Goal: Task Accomplishment & Management: Manage account settings

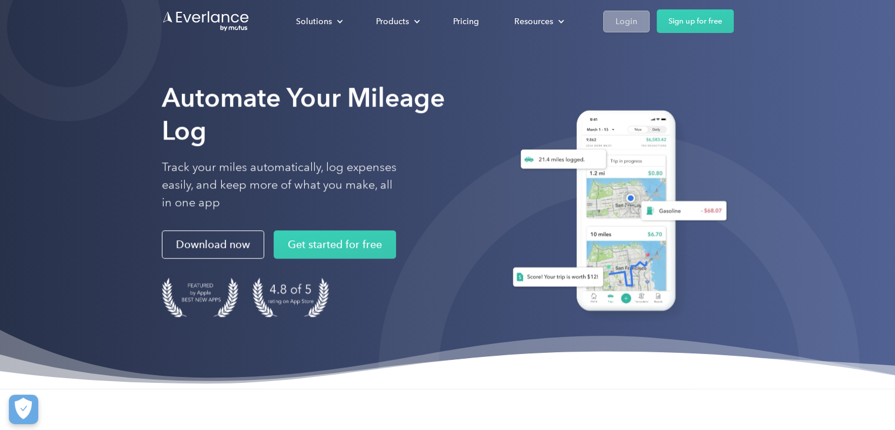
click at [624, 22] on div "Login" at bounding box center [627, 21] width 22 height 15
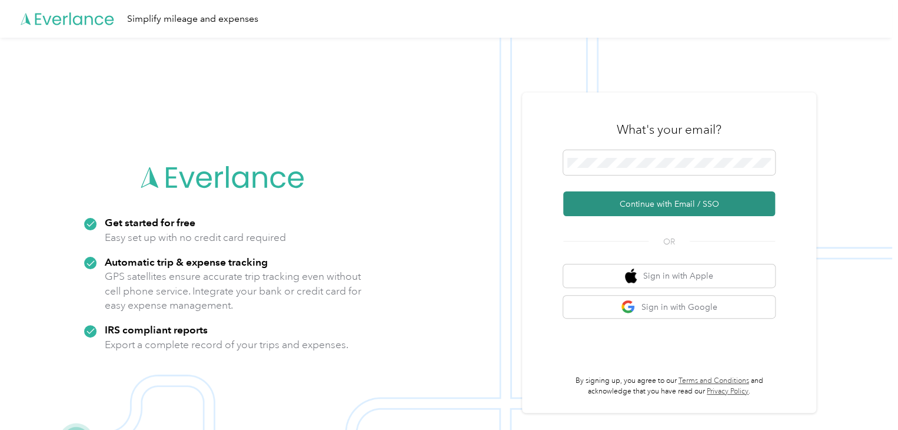
click at [645, 195] on button "Continue with Email / SSO" at bounding box center [669, 203] width 212 height 25
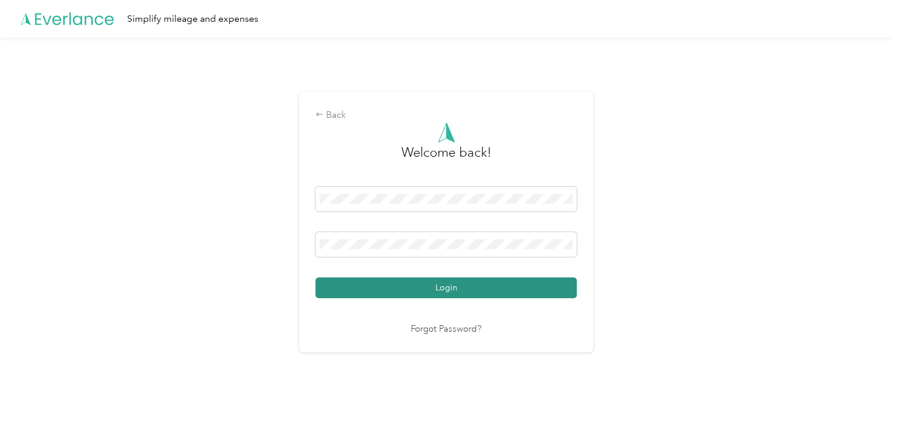
click at [345, 290] on button "Login" at bounding box center [446, 287] width 261 height 21
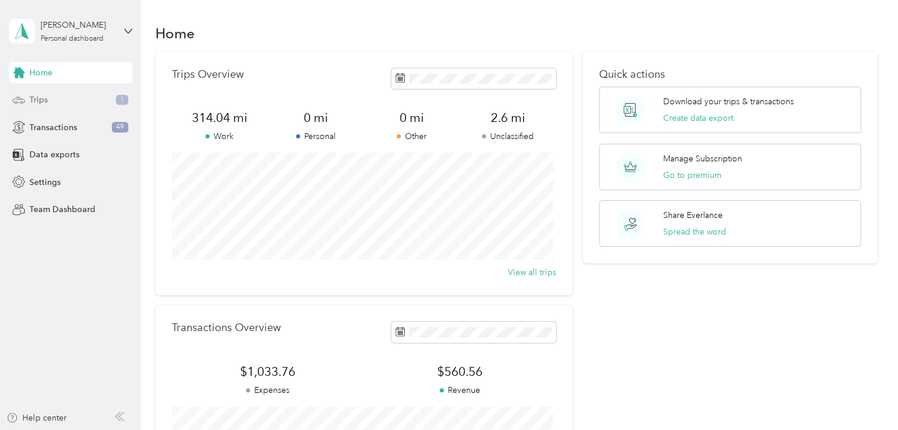
click at [47, 99] on span "Trips" at bounding box center [38, 100] width 18 height 12
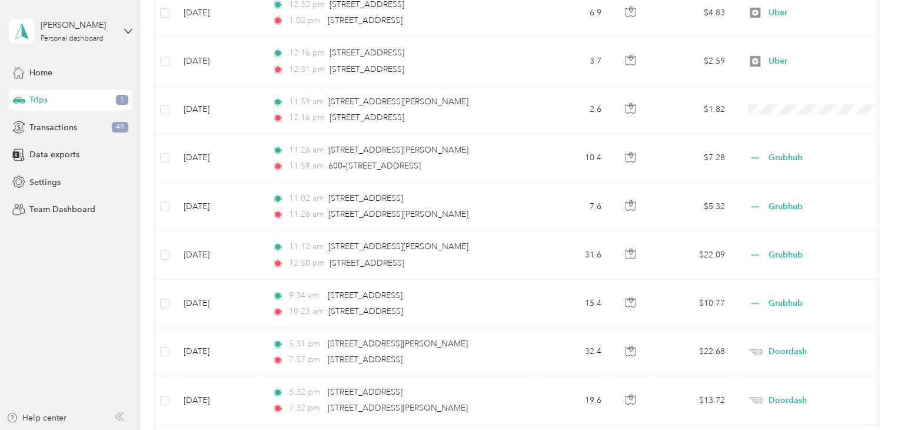
scroll to position [235, 0]
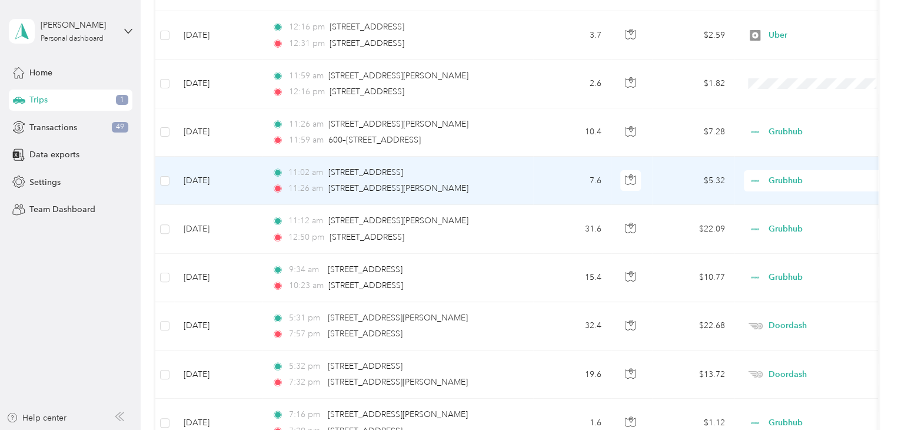
click at [550, 180] on td "7.6" at bounding box center [572, 181] width 78 height 48
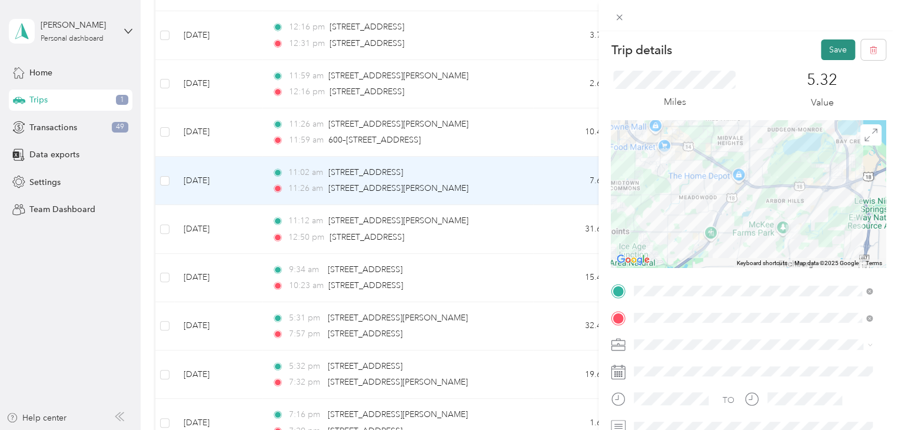
click at [828, 46] on button "Save" at bounding box center [838, 49] width 34 height 21
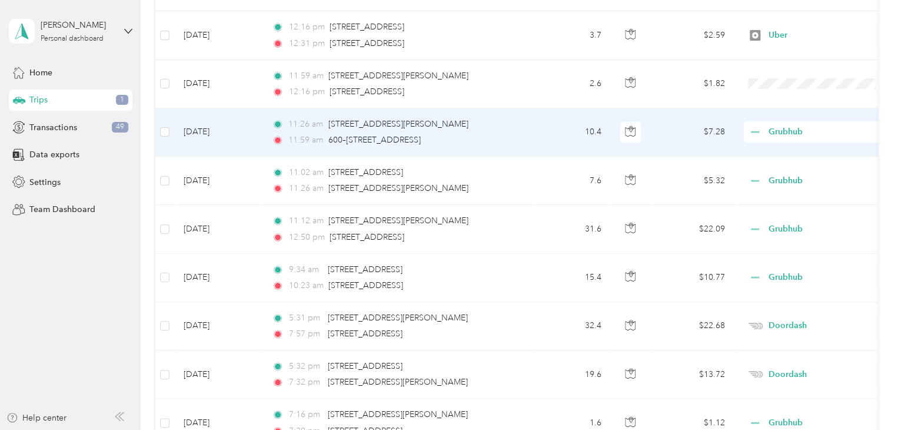
click at [656, 133] on td "$7.28" at bounding box center [693, 132] width 82 height 48
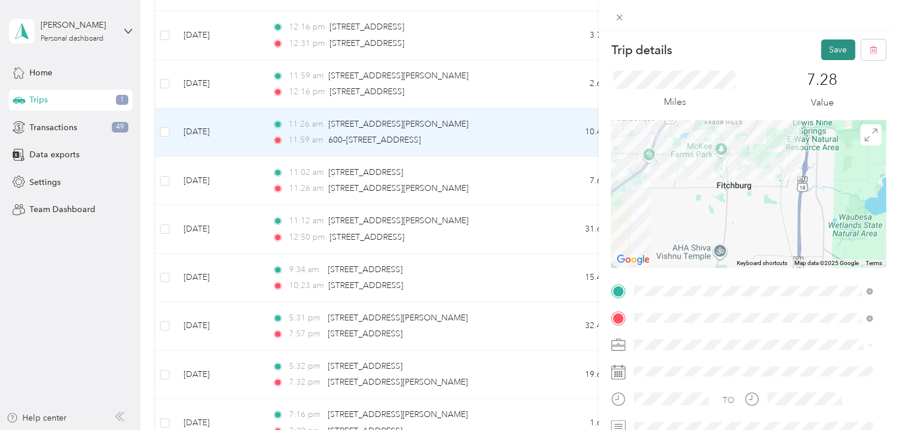
click at [838, 46] on button "Save" at bounding box center [838, 49] width 34 height 21
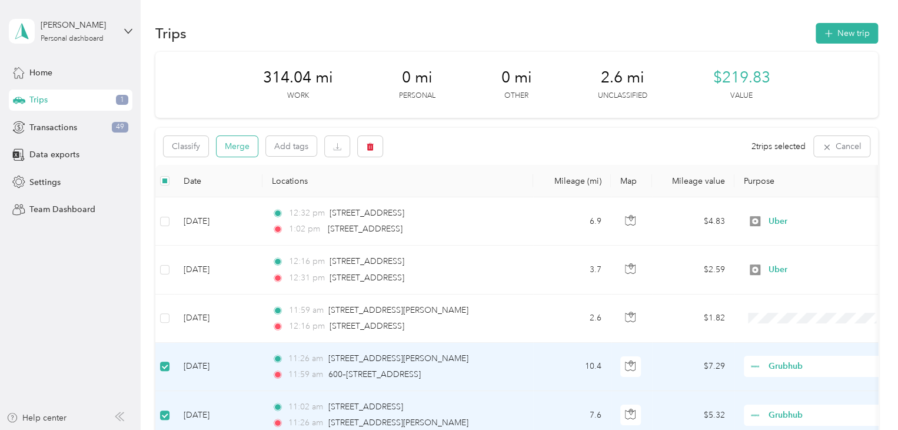
click at [244, 151] on button "Merge" at bounding box center [237, 146] width 41 height 21
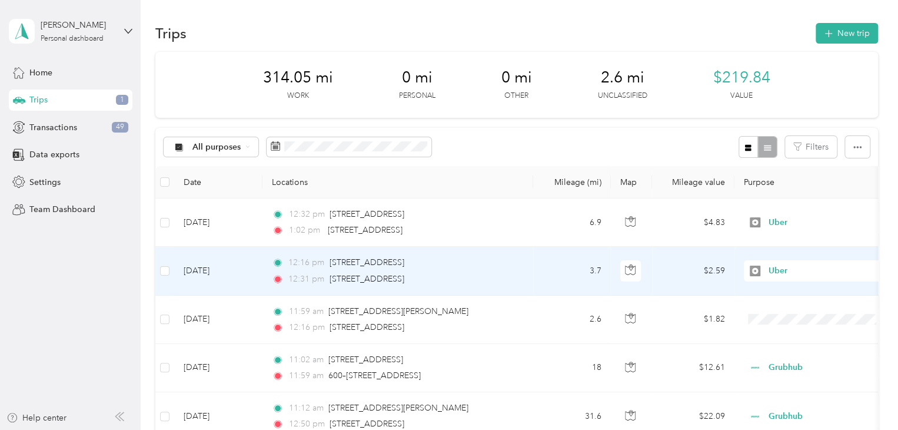
click at [529, 254] on td "12:16 pm 4373–4669 Maple Grove Dr, Verona, WI 12:31 pm 3021 Maple Valley Dr, So…" at bounding box center [398, 271] width 271 height 48
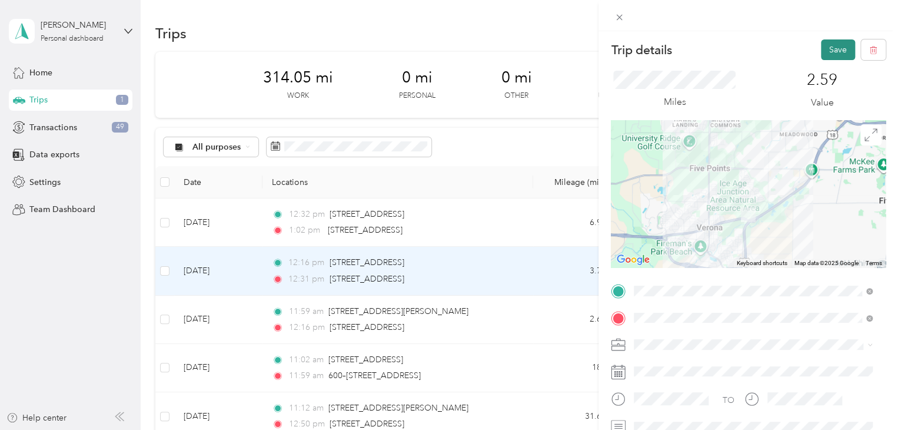
click at [834, 45] on button "Save" at bounding box center [838, 49] width 34 height 21
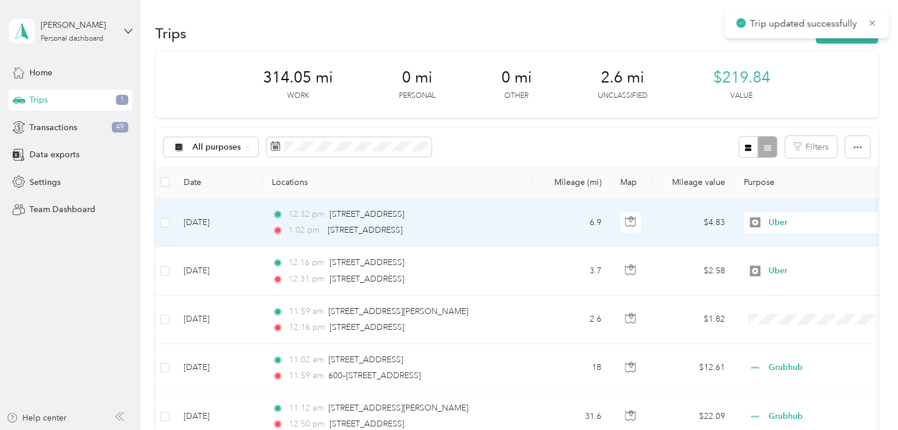
click at [672, 219] on td "$4.83" at bounding box center [693, 222] width 82 height 48
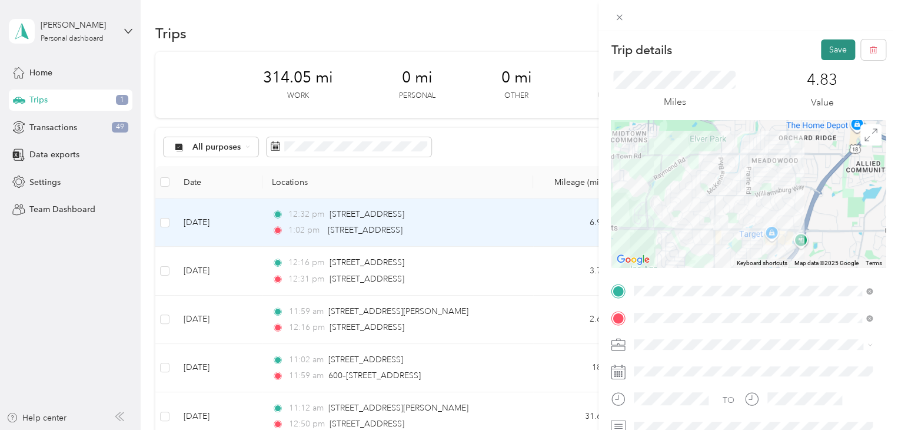
click at [828, 51] on button "Save" at bounding box center [838, 49] width 34 height 21
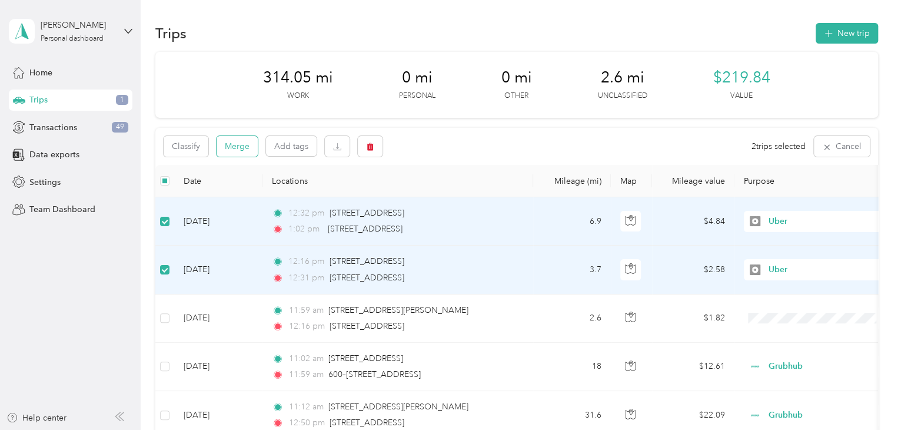
click at [245, 147] on button "Merge" at bounding box center [237, 146] width 41 height 21
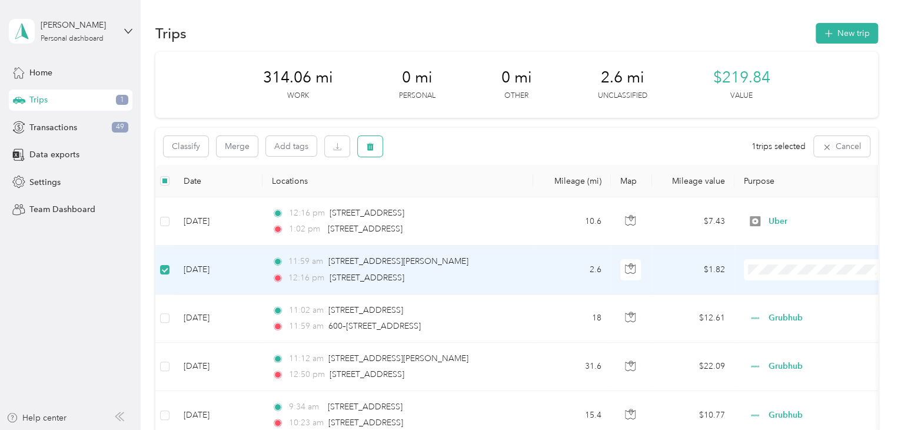
click at [377, 143] on button "button" at bounding box center [370, 146] width 25 height 21
click at [456, 200] on button "Yes" at bounding box center [457, 195] width 23 height 19
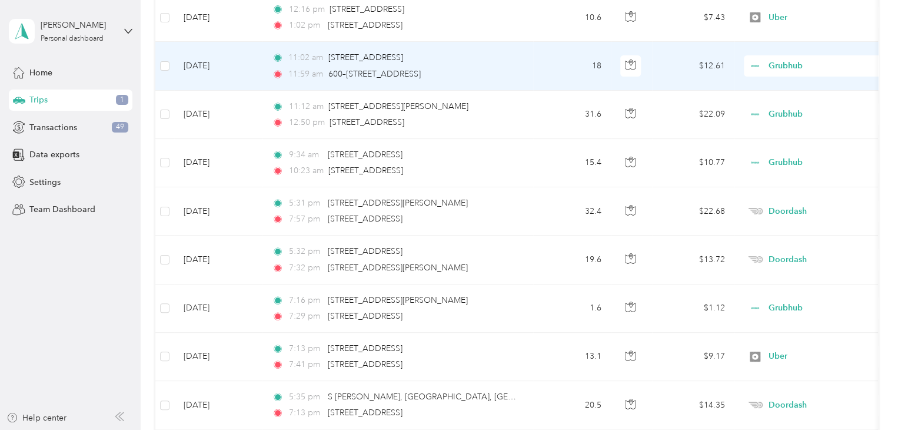
scroll to position [294, 0]
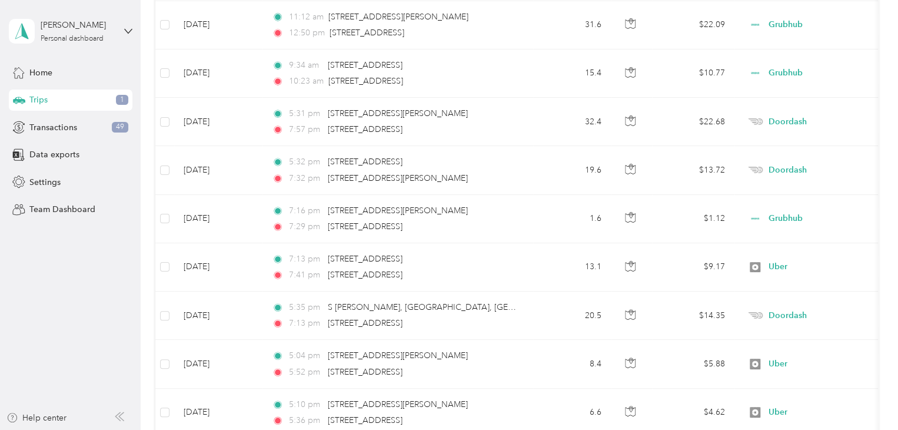
click at [40, 95] on span "Trips" at bounding box center [38, 100] width 18 height 12
click at [38, 67] on span "Home" at bounding box center [40, 73] width 23 height 12
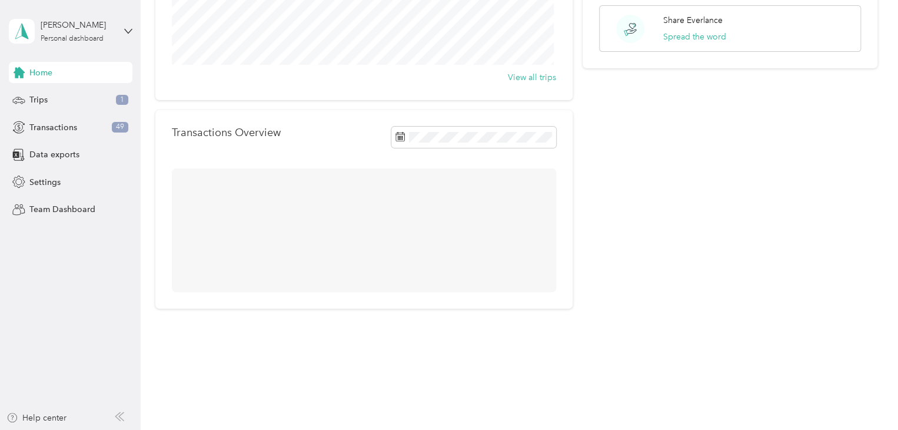
scroll to position [216, 0]
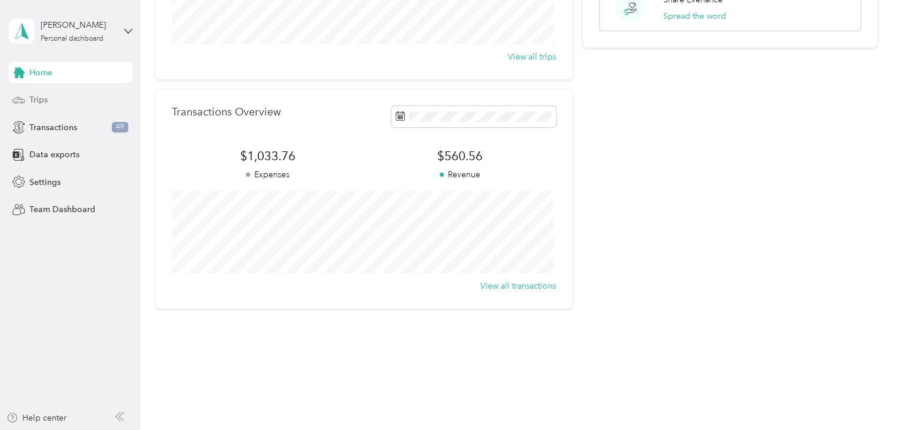
click at [39, 96] on span "Trips" at bounding box center [38, 100] width 18 height 12
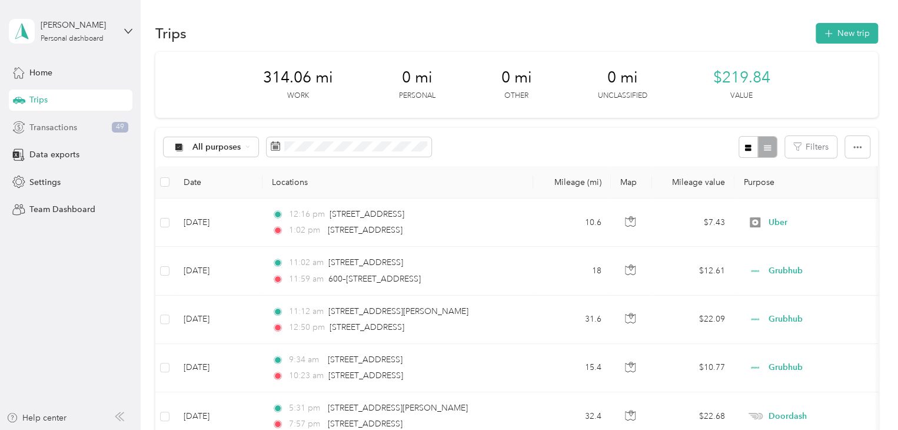
click at [48, 122] on span "Transactions" at bounding box center [53, 127] width 48 height 12
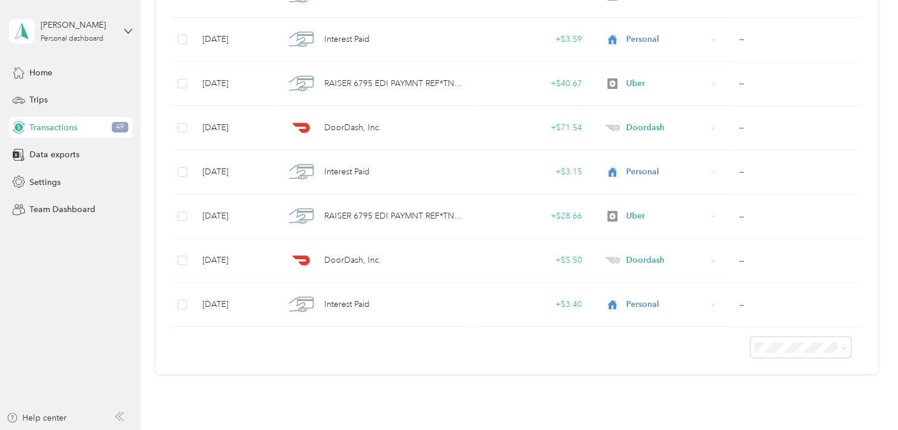
scroll to position [942, 0]
click at [838, 340] on span at bounding box center [842, 346] width 9 height 12
click at [842, 345] on icon at bounding box center [844, 346] width 5 height 5
click at [781, 407] on li "100 per load" at bounding box center [798, 404] width 101 height 21
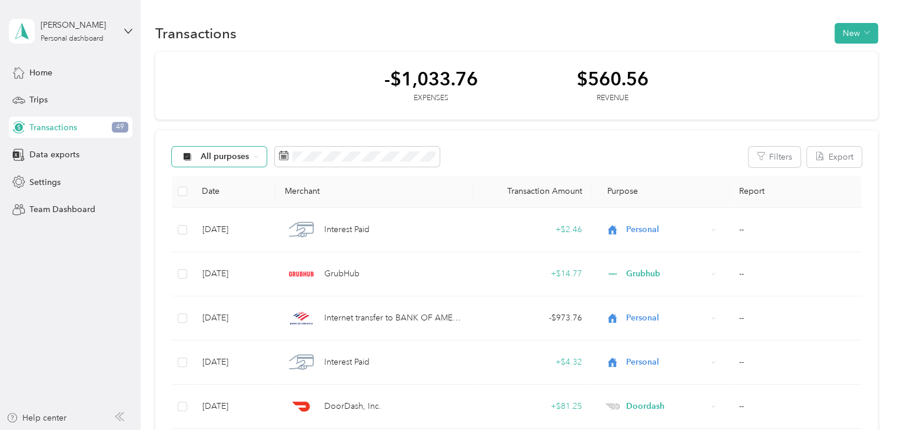
click at [259, 151] on div "All purposes" at bounding box center [219, 157] width 95 height 20
click at [224, 201] on li "Unclassified" at bounding box center [219, 198] width 94 height 21
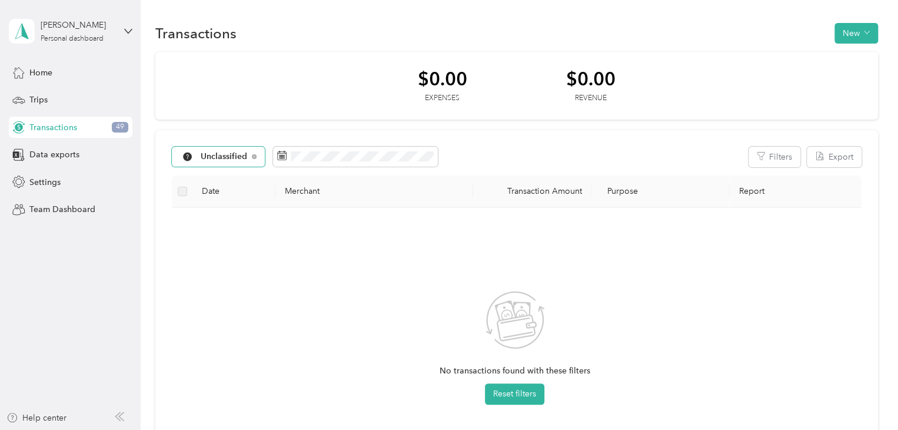
click at [228, 152] on span "Unclassified" at bounding box center [224, 156] width 47 height 8
click at [210, 215] on span "Work" at bounding box center [231, 219] width 61 height 12
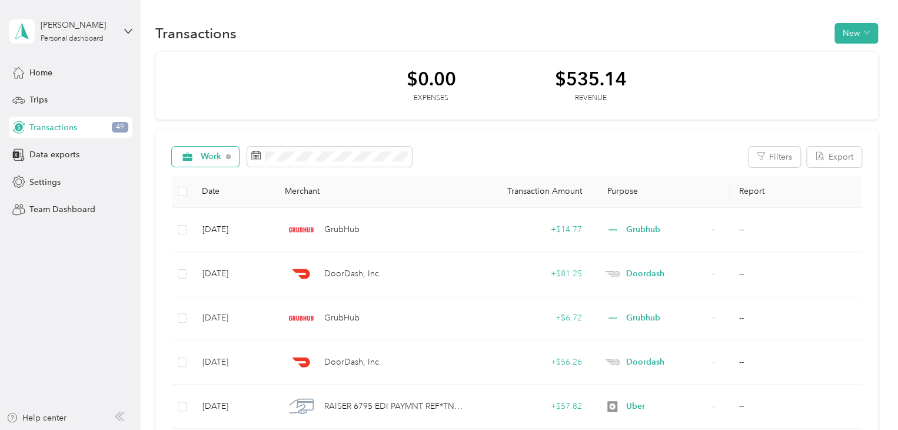
click at [206, 155] on span "Work" at bounding box center [211, 156] width 21 height 8
click at [49, 128] on span "Transactions" at bounding box center [53, 127] width 48 height 12
click at [42, 71] on span "Home" at bounding box center [40, 73] width 23 height 12
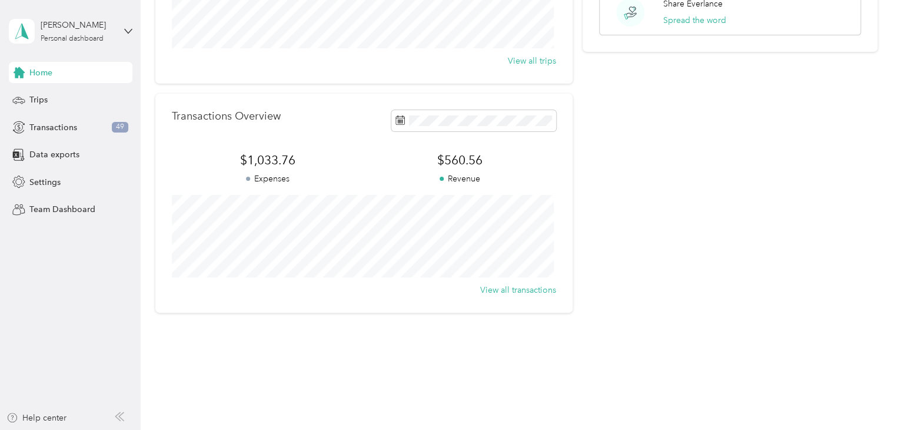
scroll to position [216, 0]
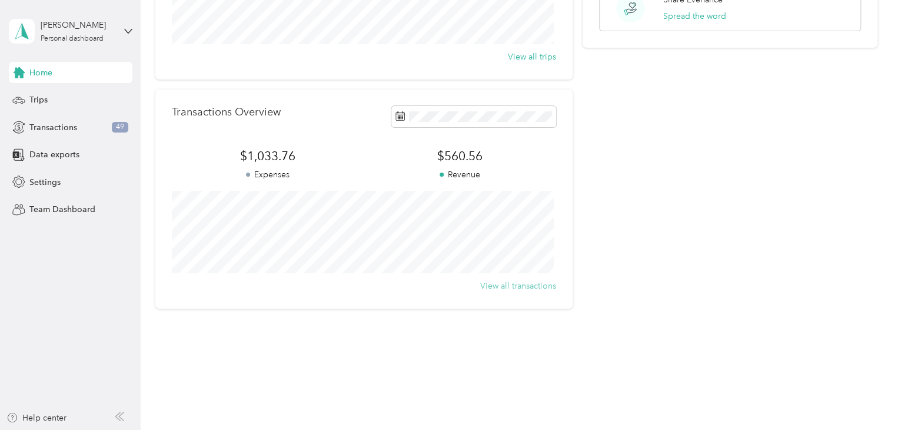
click at [497, 283] on button "View all transactions" at bounding box center [518, 286] width 76 height 12
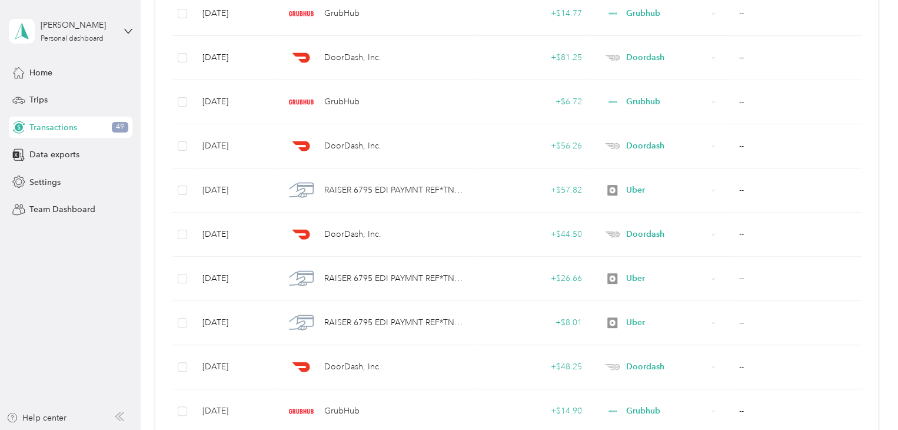
click at [45, 126] on span "Transactions" at bounding box center [53, 127] width 48 height 12
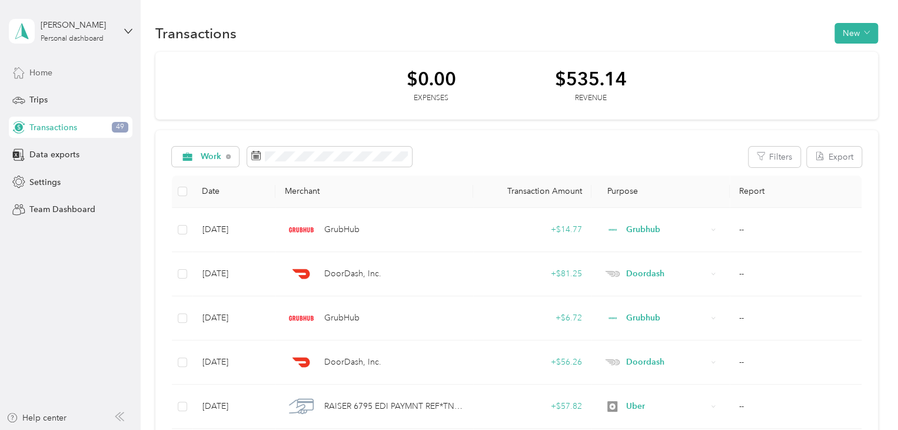
click at [45, 74] on span "Home" at bounding box center [40, 73] width 23 height 12
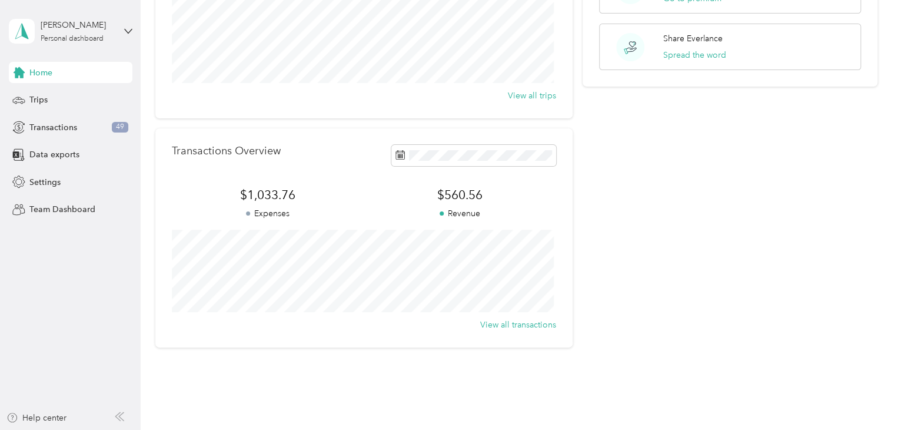
scroll to position [216, 0]
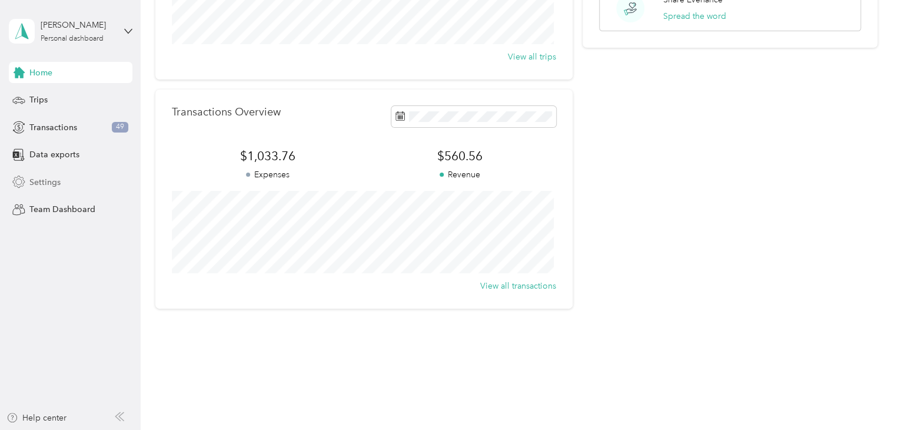
click at [42, 180] on span "Settings" at bounding box center [44, 182] width 31 height 12
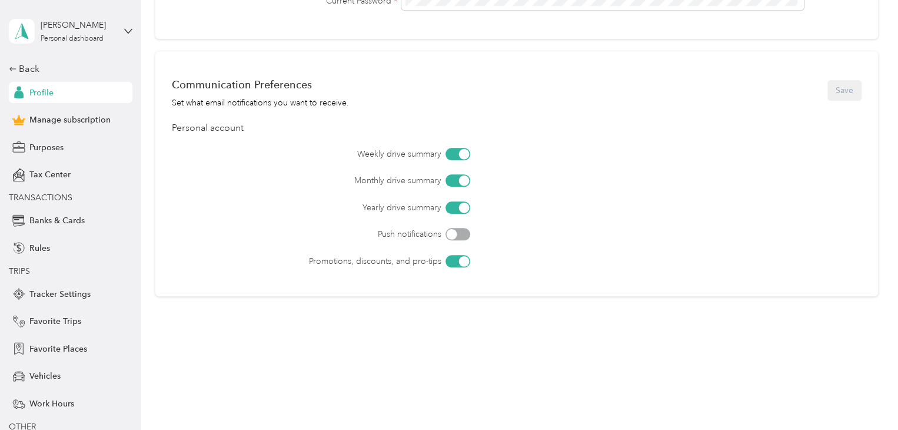
scroll to position [59, 0]
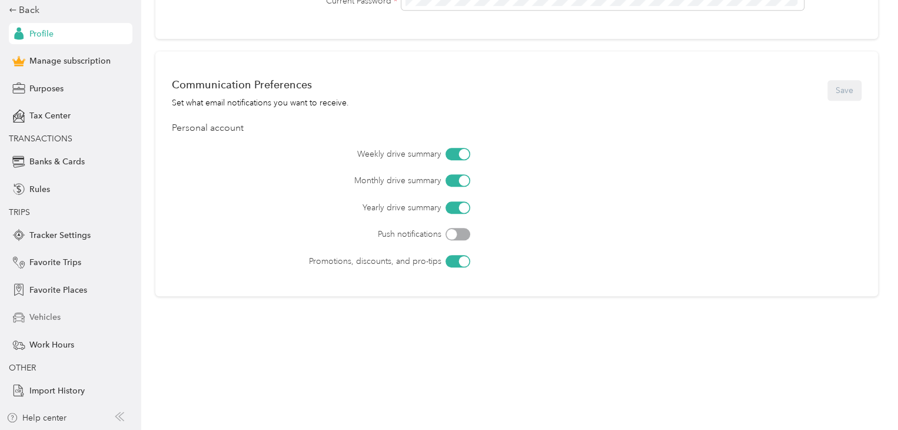
click at [36, 317] on span "Vehicles" at bounding box center [44, 317] width 31 height 12
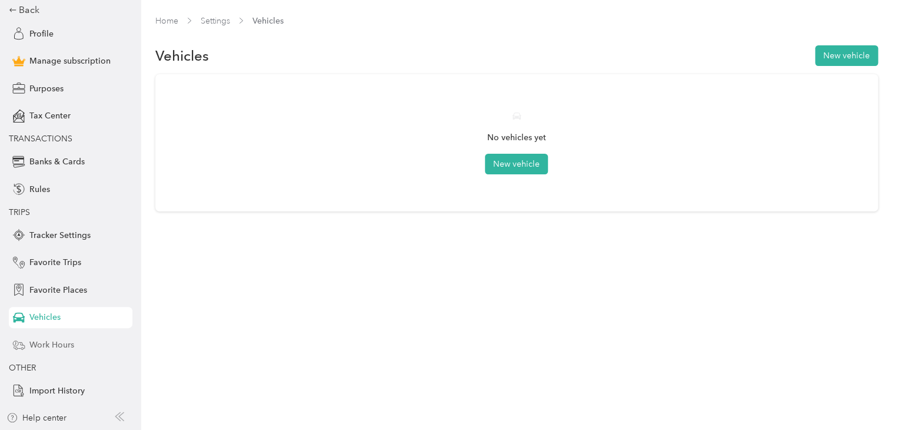
click at [53, 343] on span "Work Hours" at bounding box center [51, 344] width 45 height 12
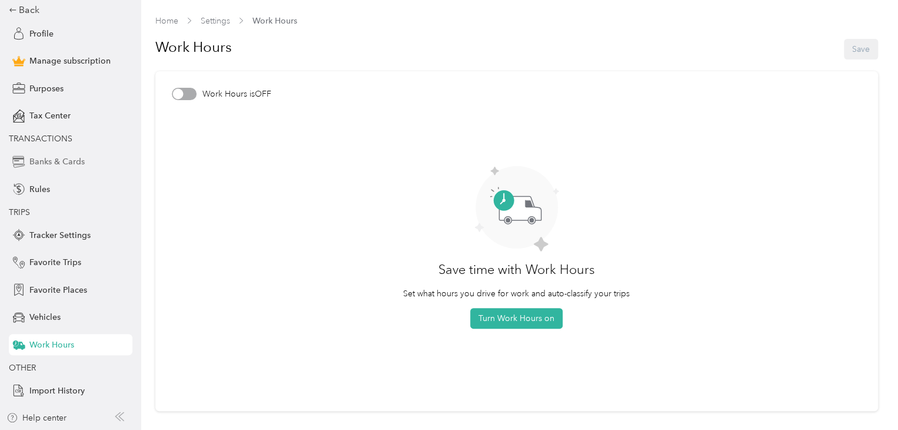
click at [57, 158] on span "Banks & Cards" at bounding box center [56, 161] width 55 height 12
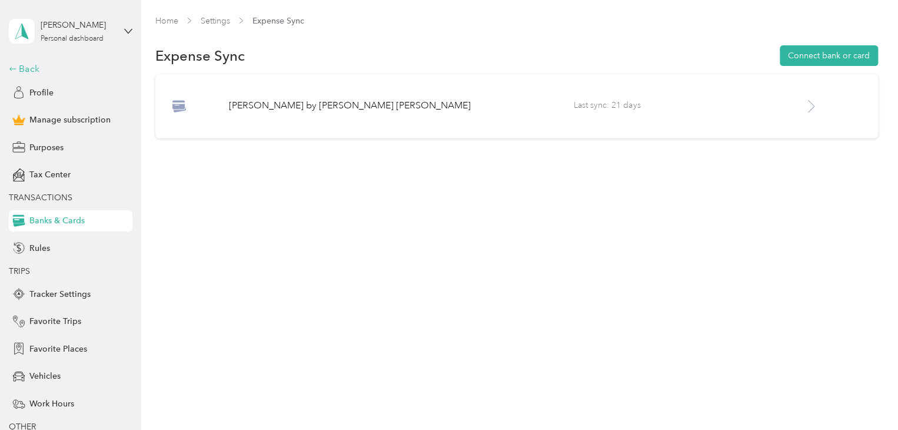
click at [26, 68] on div "Back" at bounding box center [68, 69] width 118 height 14
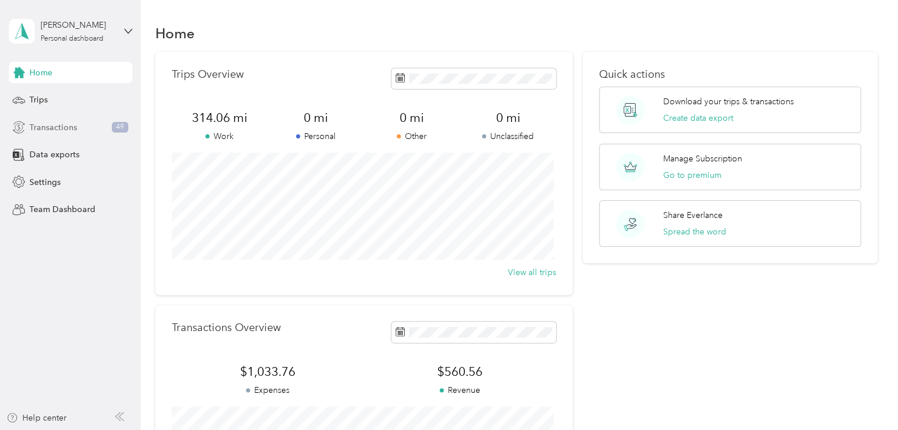
click at [46, 124] on span "Transactions" at bounding box center [53, 127] width 48 height 12
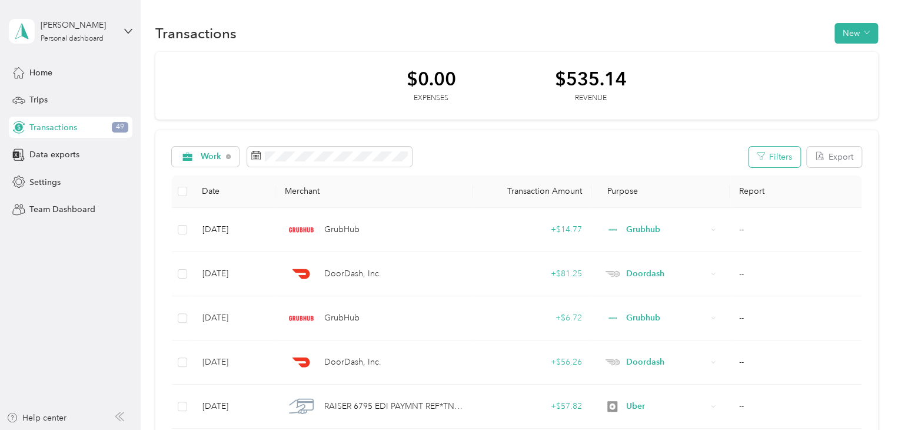
click at [772, 154] on button "Filters" at bounding box center [775, 157] width 52 height 21
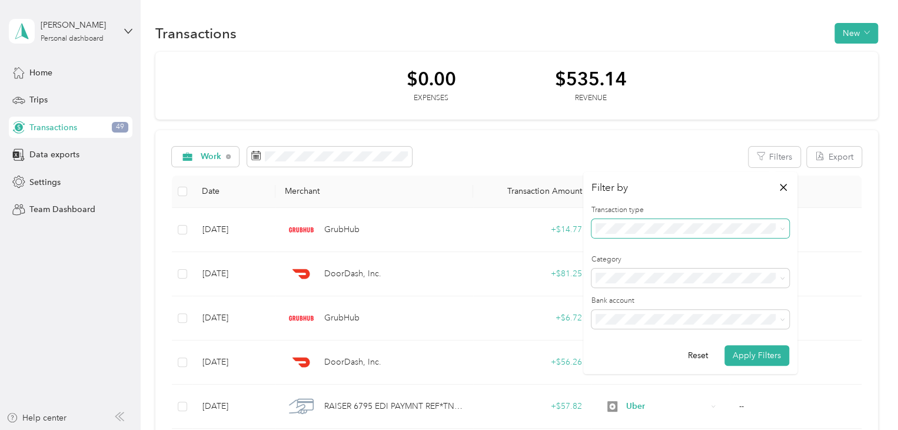
click at [780, 230] on icon at bounding box center [782, 228] width 5 height 5
click at [627, 271] on li "Expense" at bounding box center [691, 270] width 198 height 21
click at [762, 360] on button "Apply Filters" at bounding box center [757, 355] width 65 height 21
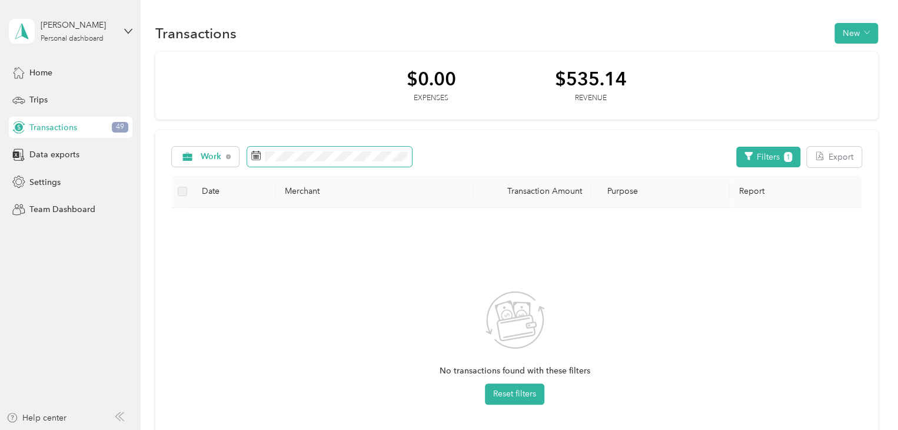
click at [258, 156] on icon at bounding box center [255, 155] width 9 height 9
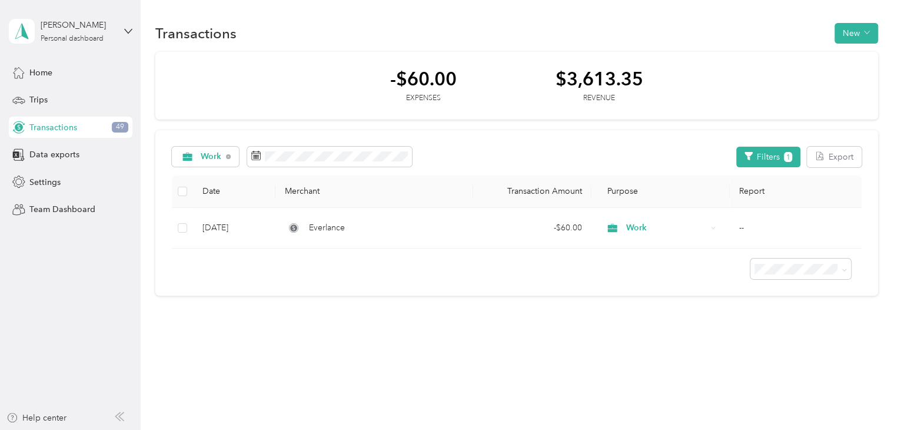
click at [607, 353] on div "Transactions New -$60.00 Expenses $3,613.35 Revenue Work Filters 1 Export Date …" at bounding box center [517, 180] width 752 height 360
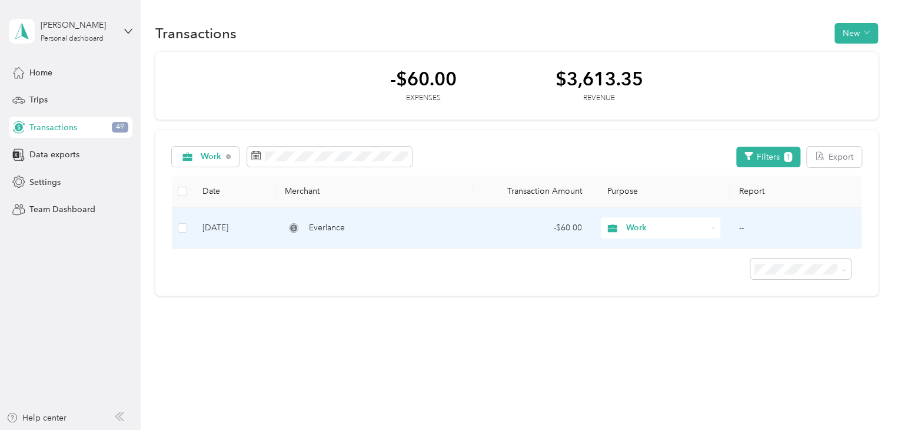
click at [350, 220] on td "Everlance" at bounding box center [373, 228] width 197 height 41
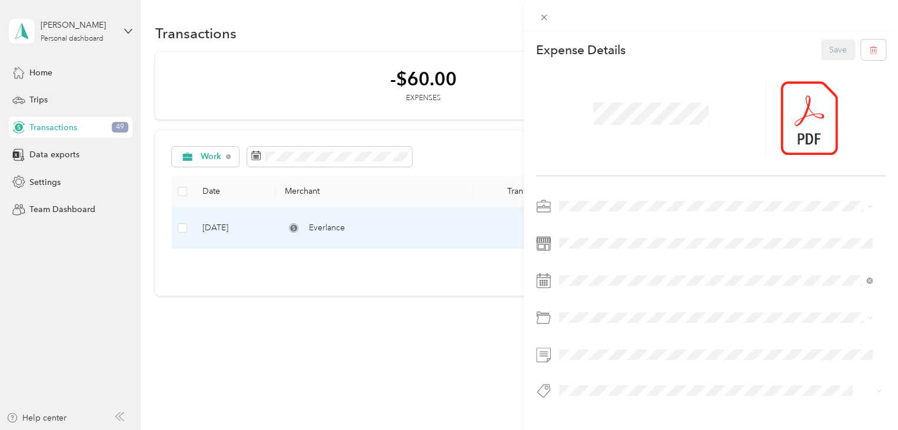
click at [231, 314] on div "This expense cannot be edited because it is either under review, approved, or p…" at bounding box center [449, 215] width 898 height 430
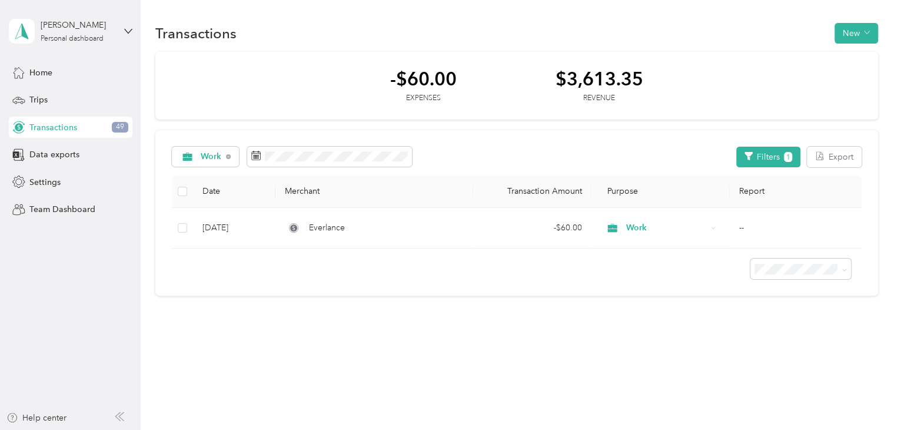
click at [93, 130] on div "Transactions 49" at bounding box center [71, 127] width 124 height 21
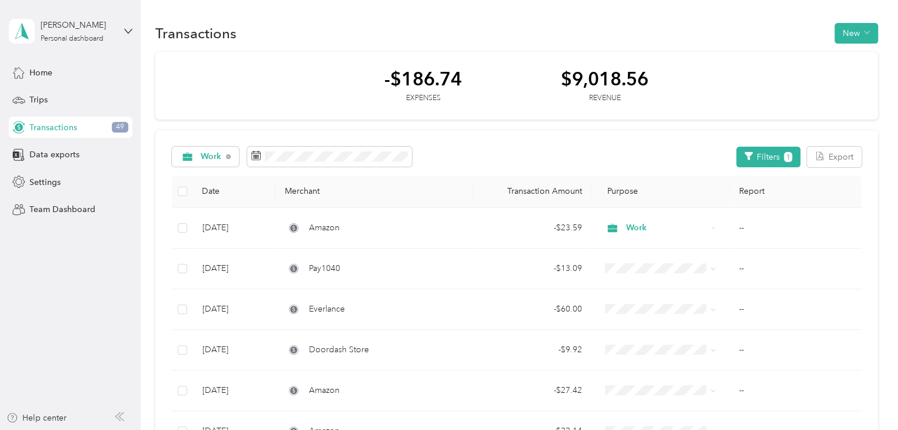
click at [510, 99] on div "-$186.74 Expenses $9,018.56 Revenue" at bounding box center [516, 86] width 723 height 68
click at [35, 100] on span "Trips" at bounding box center [38, 100] width 18 height 12
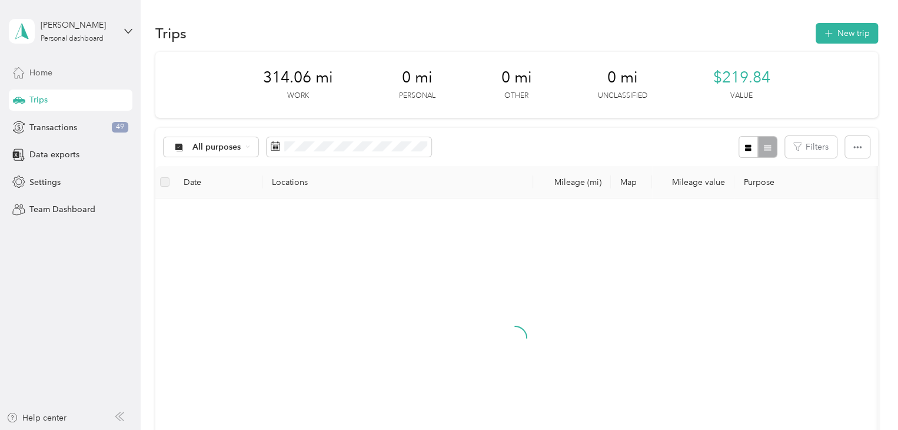
click at [43, 75] on span "Home" at bounding box center [40, 73] width 23 height 12
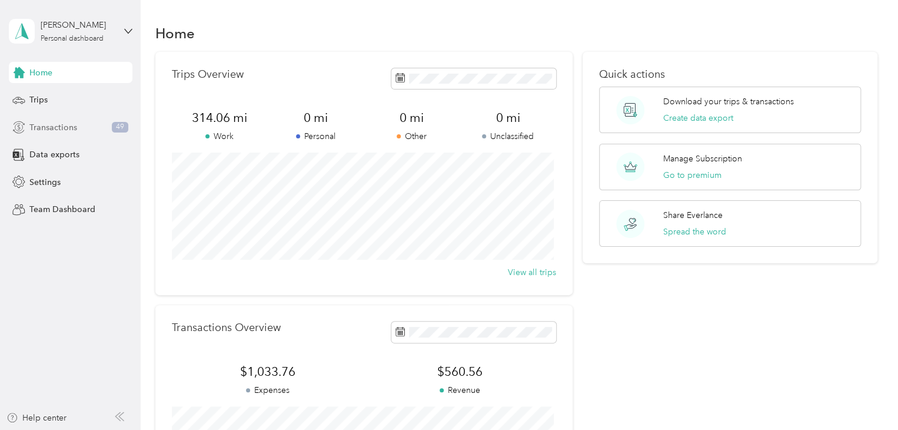
click at [61, 127] on span "Transactions" at bounding box center [53, 127] width 48 height 12
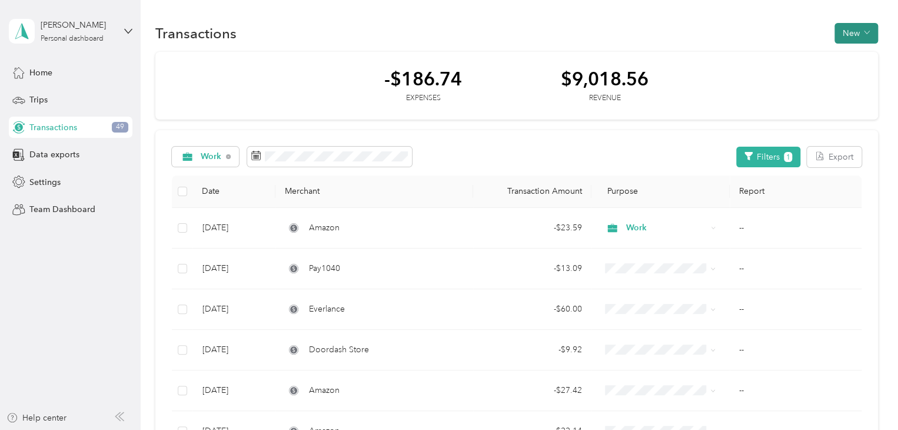
click at [851, 38] on button "New" at bounding box center [857, 33] width 44 height 21
click at [849, 56] on span "Expense" at bounding box center [850, 55] width 32 height 12
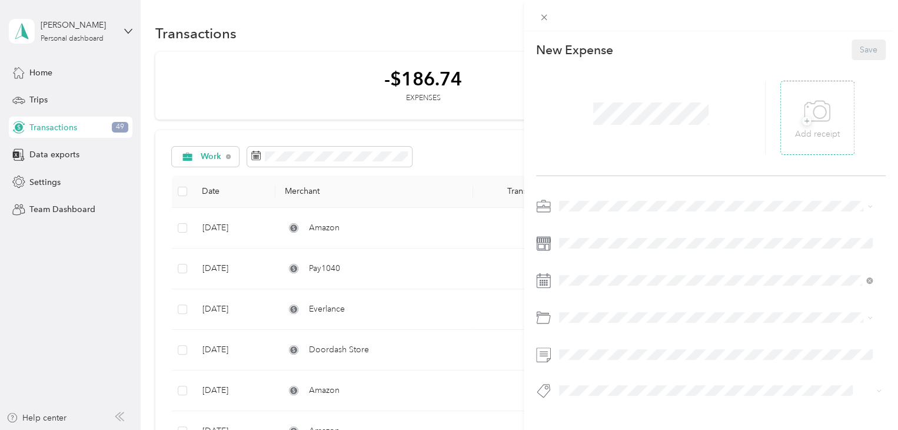
click at [815, 122] on icon at bounding box center [817, 111] width 26 height 32
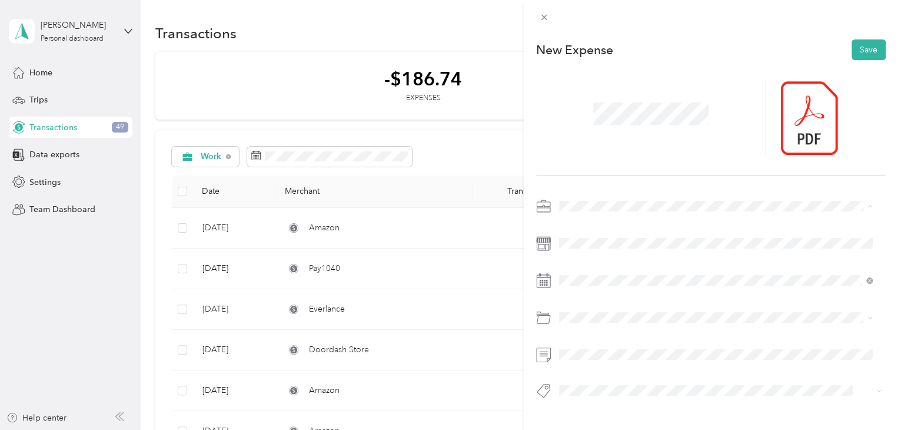
click at [578, 222] on span "Work" at bounding box center [573, 226] width 20 height 10
click at [588, 124] on icon at bounding box center [588, 120] width 12 height 12
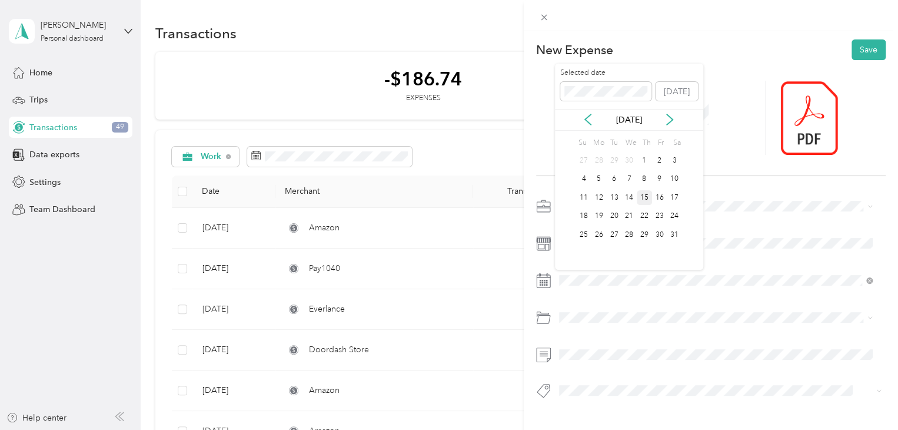
click at [643, 197] on div "15" at bounding box center [644, 197] width 15 height 15
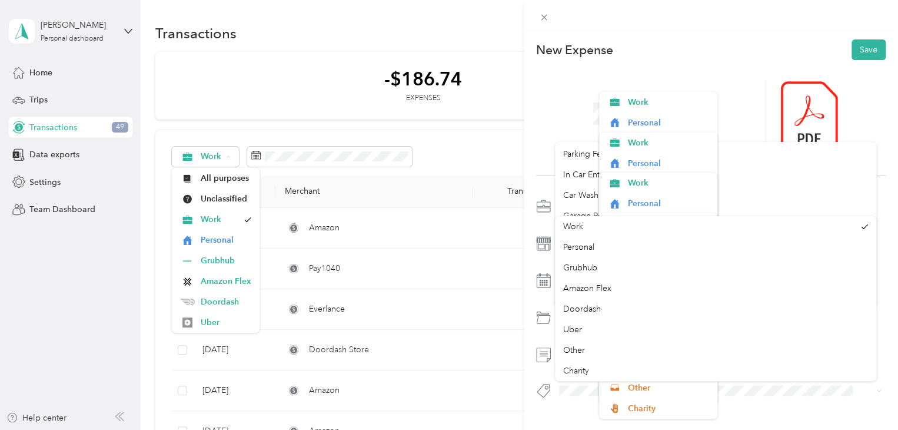
scroll to position [94, 0]
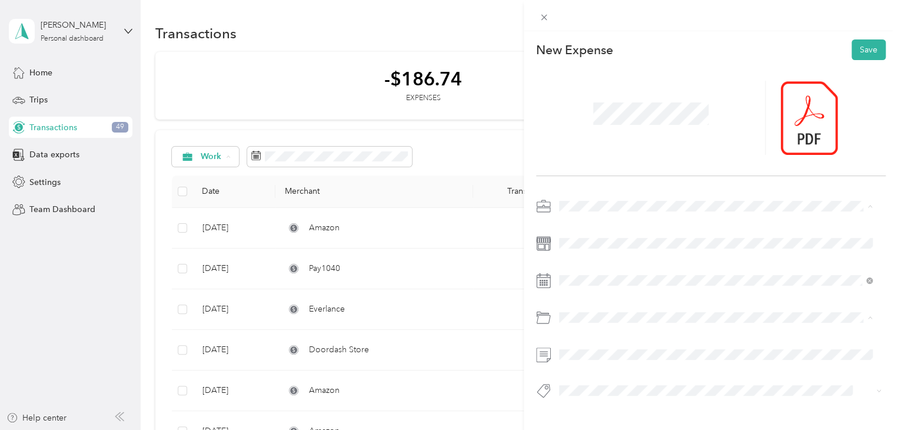
click at [795, 223] on div "Work" at bounding box center [708, 226] width 291 height 12
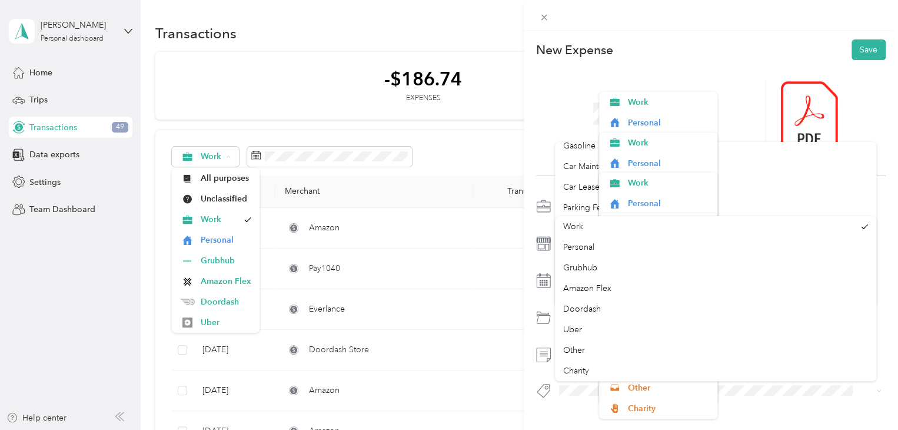
scroll to position [41, 0]
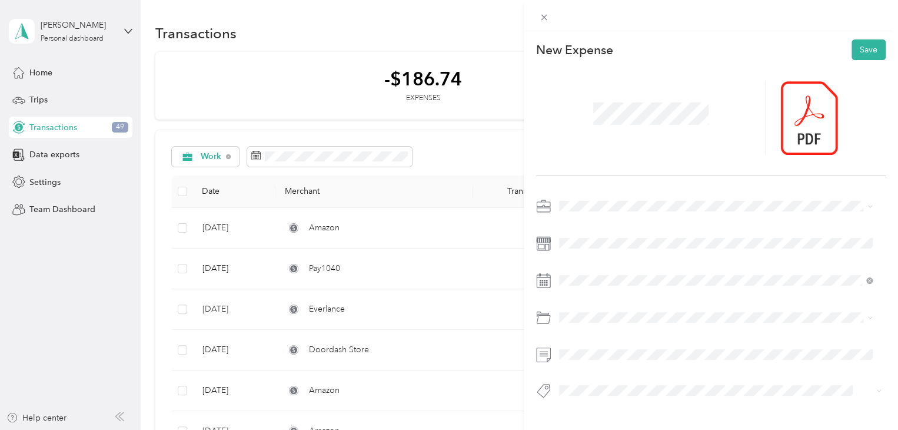
click at [596, 227] on div "Work" at bounding box center [708, 221] width 291 height 12
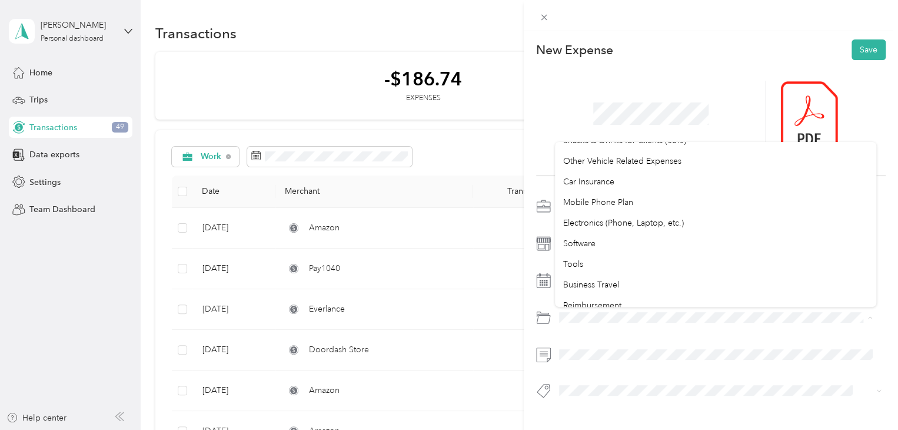
scroll to position [153, 0]
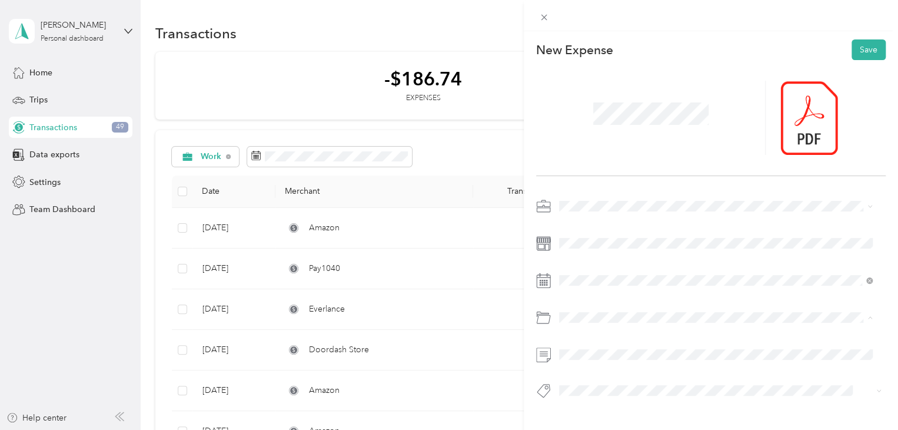
click at [683, 79] on div at bounding box center [711, 118] width 350 height 116
click at [862, 59] on button "Save" at bounding box center [869, 49] width 34 height 21
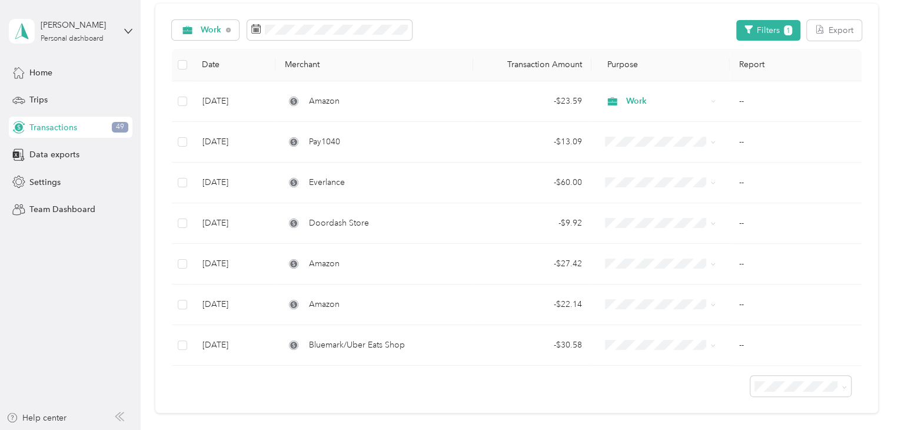
scroll to position [113, 0]
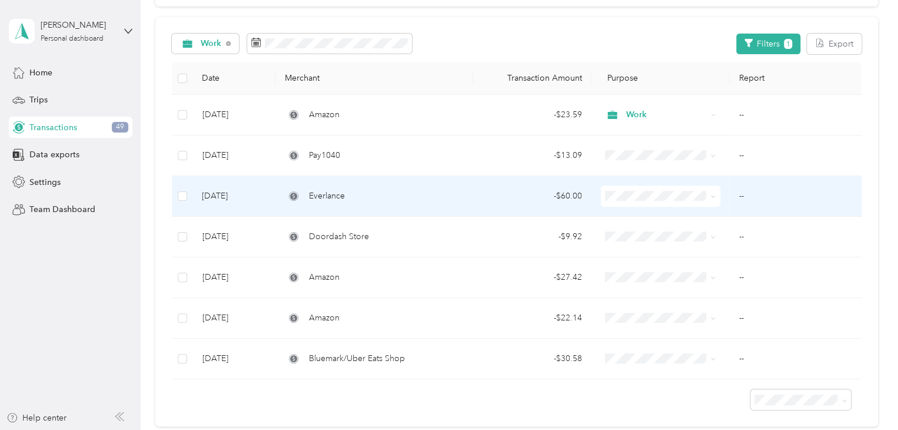
click at [344, 198] on div "Everlance" at bounding box center [374, 196] width 178 height 13
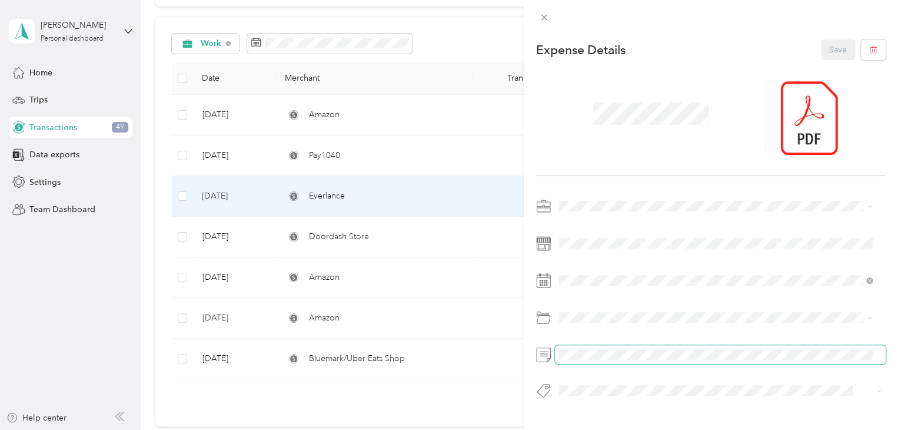
click at [516, 356] on div "This expense cannot be edited because it is either under review, approved, or p…" at bounding box center [449, 215] width 898 height 430
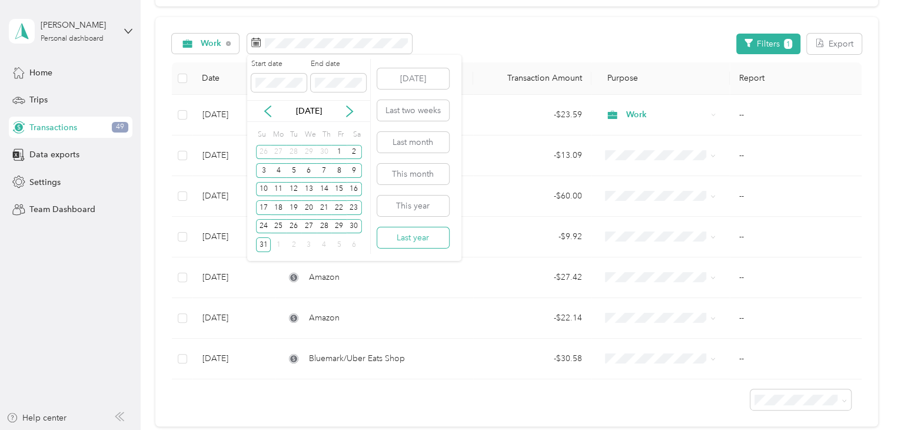
click at [418, 238] on button "Last year" at bounding box center [413, 237] width 72 height 21
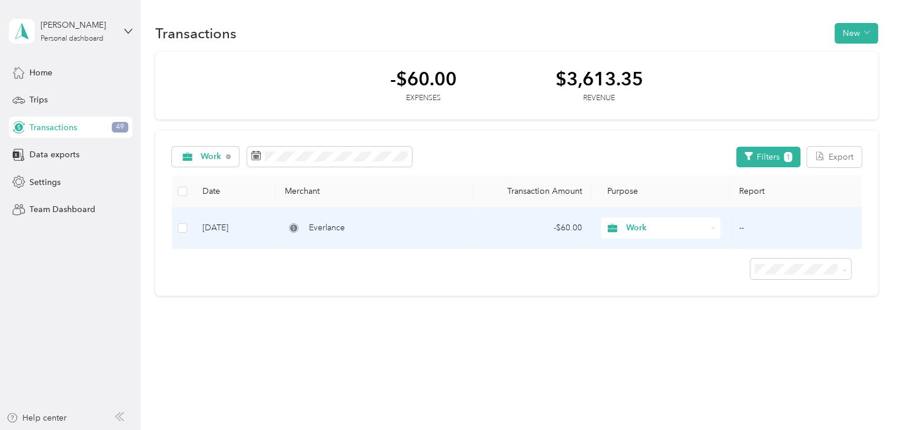
click at [391, 227] on div "Everlance" at bounding box center [374, 227] width 178 height 13
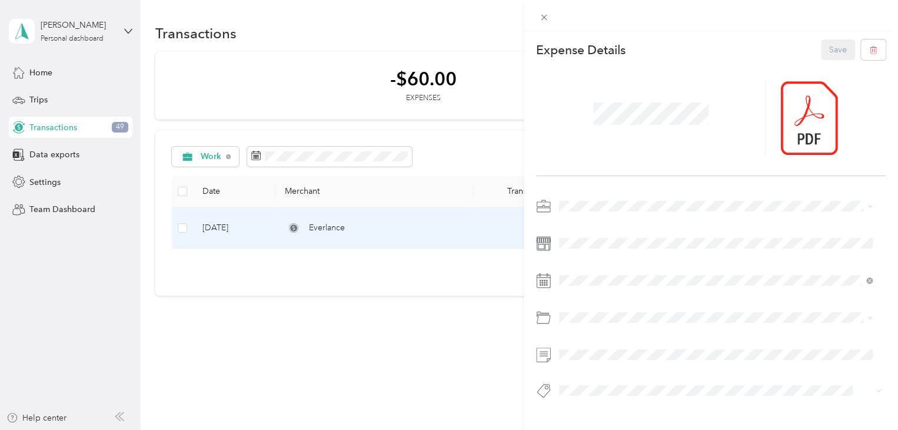
click at [366, 148] on div "This expense cannot be edited because it is either under review, approved, or p…" at bounding box center [449, 215] width 898 height 430
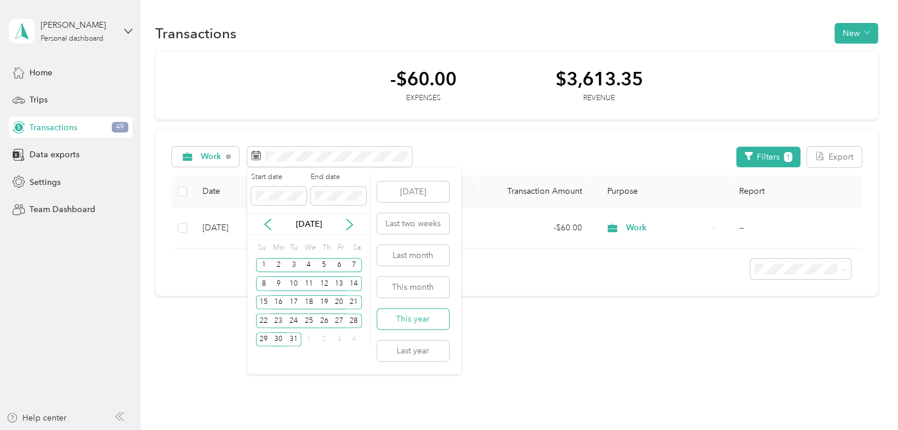
click at [417, 323] on button "This year" at bounding box center [413, 318] width 72 height 21
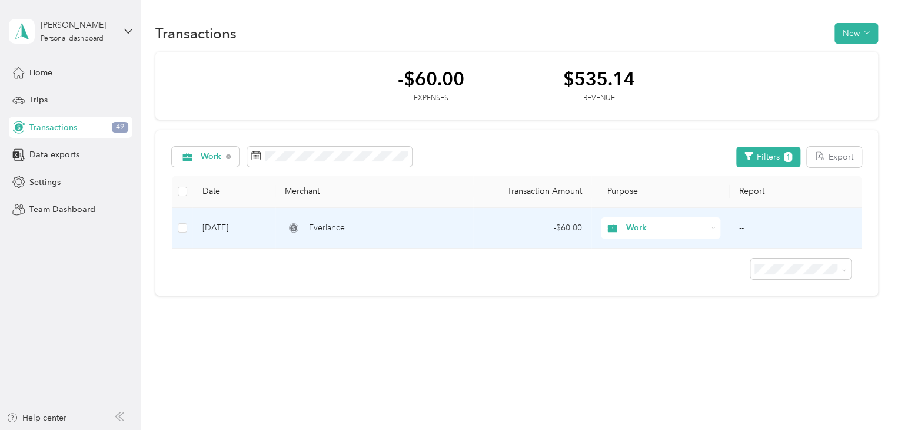
click at [418, 220] on td "Everlance" at bounding box center [373, 228] width 197 height 41
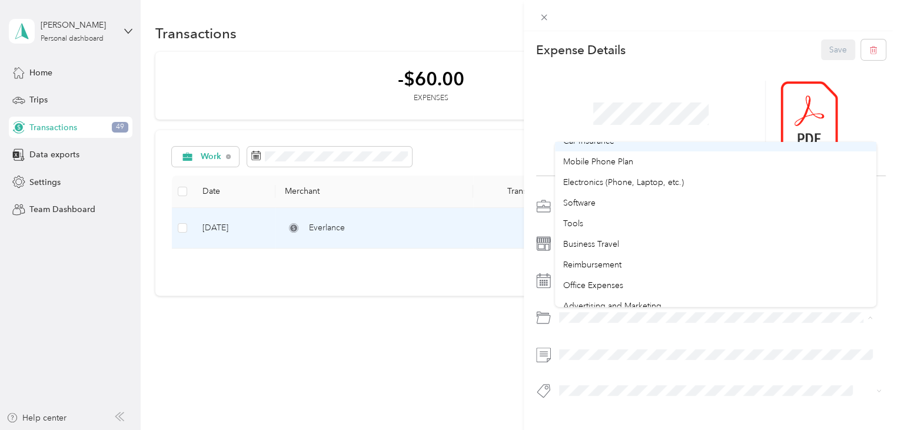
scroll to position [235, 0]
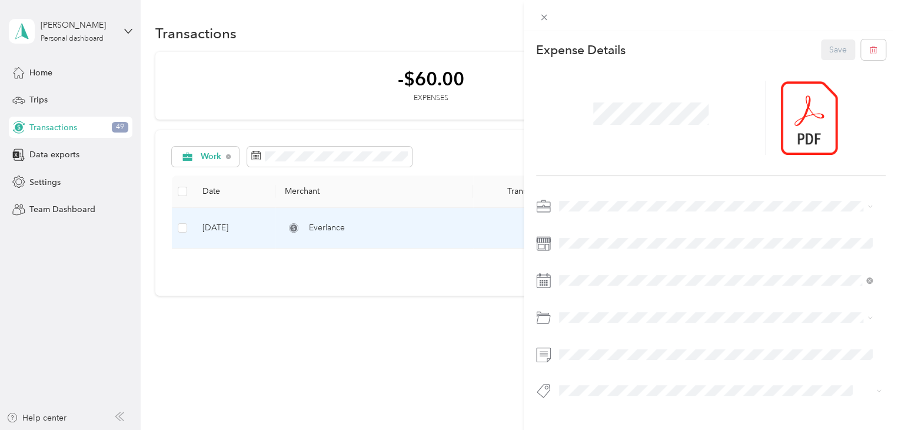
click at [577, 191] on li "Software" at bounding box center [715, 186] width 321 height 21
click at [821, 51] on button "Save" at bounding box center [838, 49] width 34 height 21
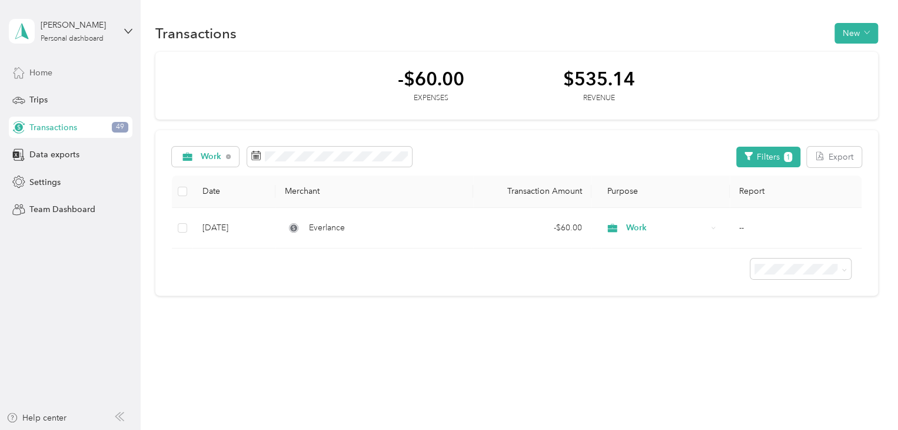
click at [32, 74] on span "Home" at bounding box center [40, 73] width 23 height 12
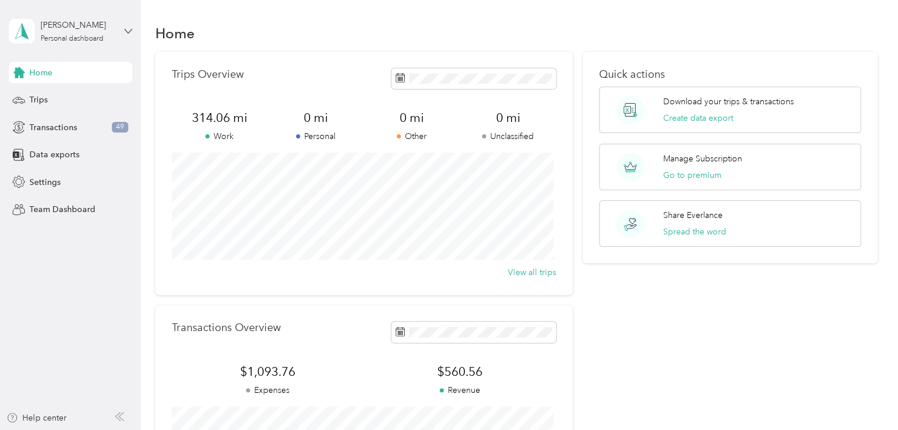
click at [124, 30] on icon at bounding box center [128, 31] width 8 height 8
click at [49, 97] on div "Log out" at bounding box center [132, 97] width 231 height 21
